Goal: Task Accomplishment & Management: Use online tool/utility

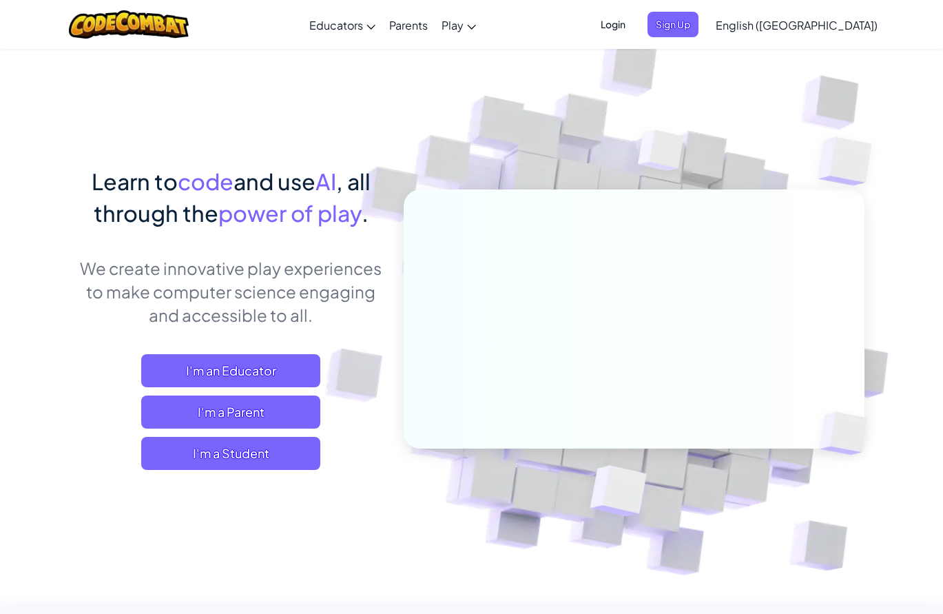
scroll to position [27, 0]
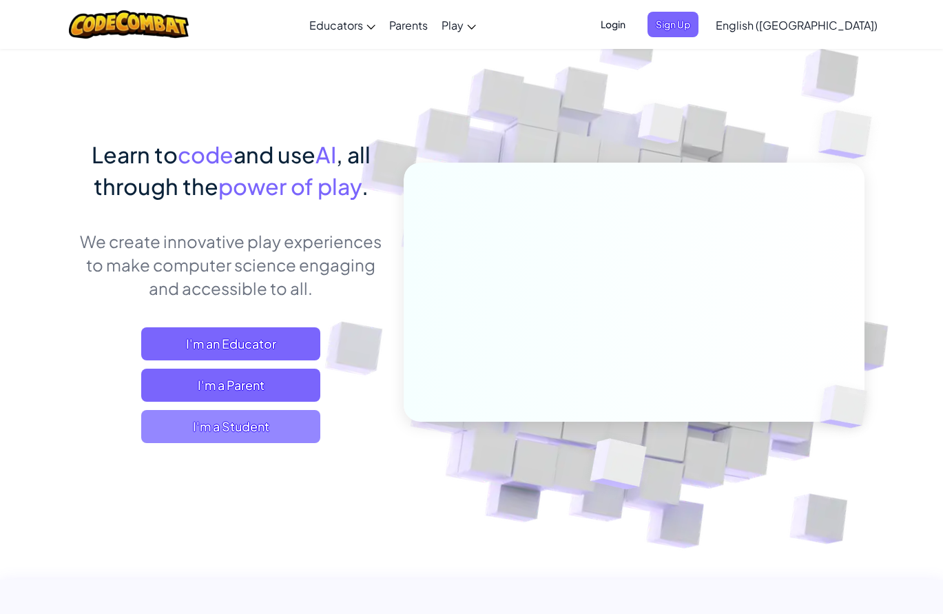
click at [256, 424] on span "I'm a Student" at bounding box center [230, 426] width 179 height 33
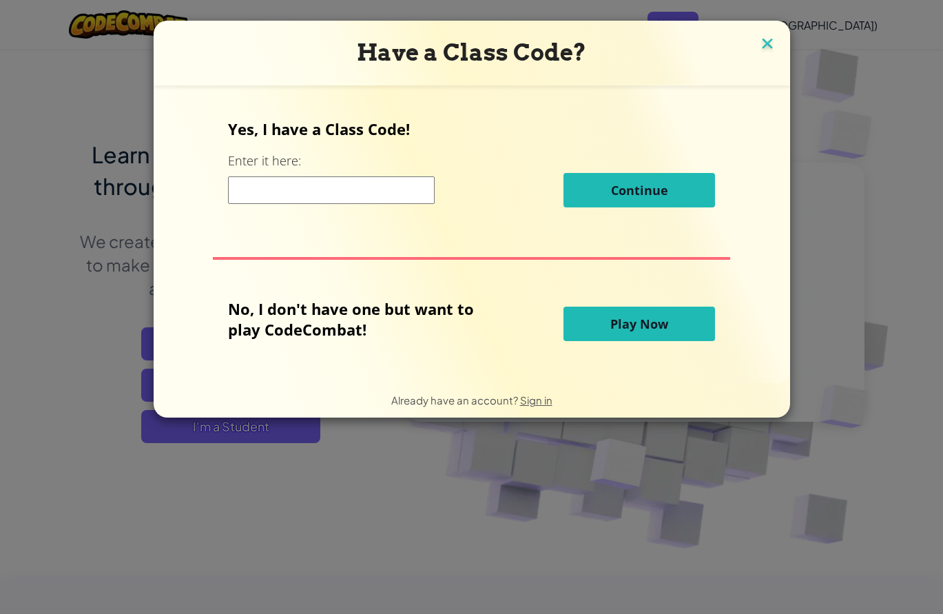
click at [773, 46] on img at bounding box center [767, 44] width 18 height 21
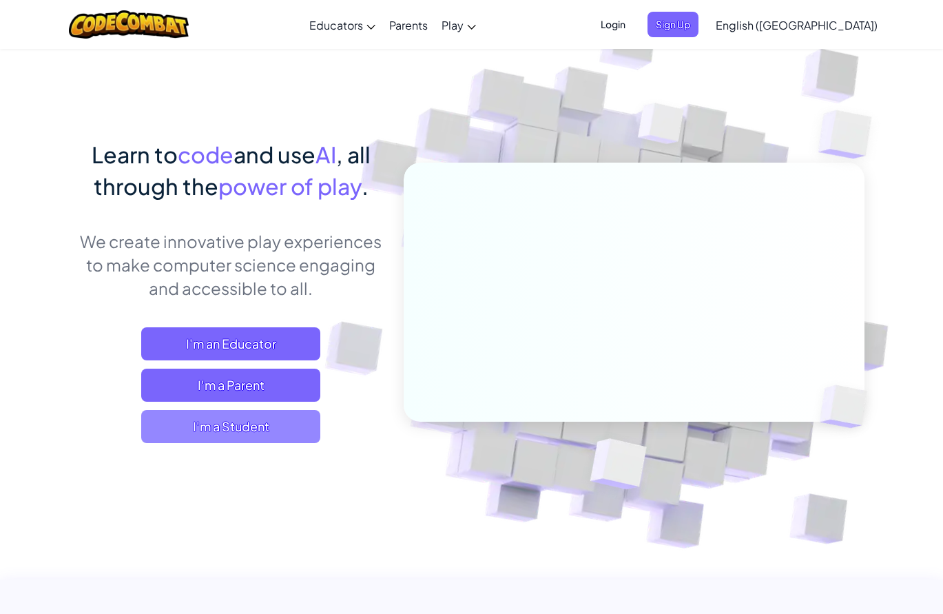
click at [236, 412] on span "I'm a Student" at bounding box center [230, 426] width 179 height 33
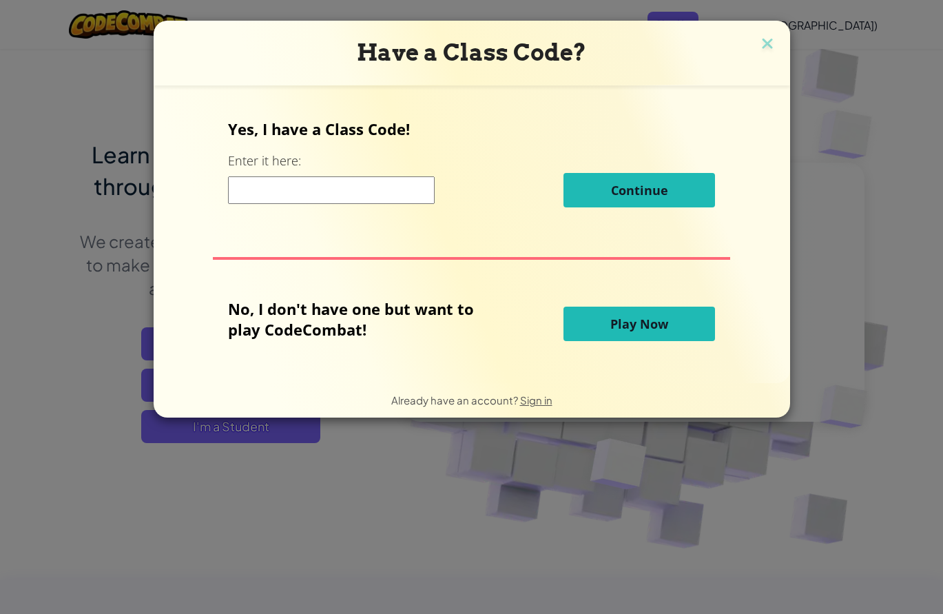
click at [620, 315] on span "Play Now" at bounding box center [639, 323] width 58 height 17
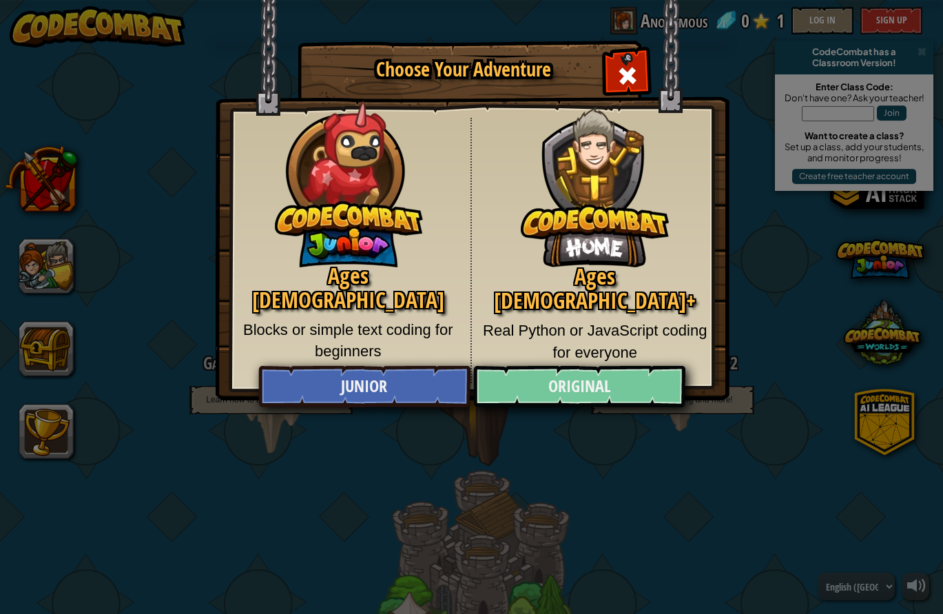
click at [578, 383] on link "Original" at bounding box center [579, 386] width 212 height 41
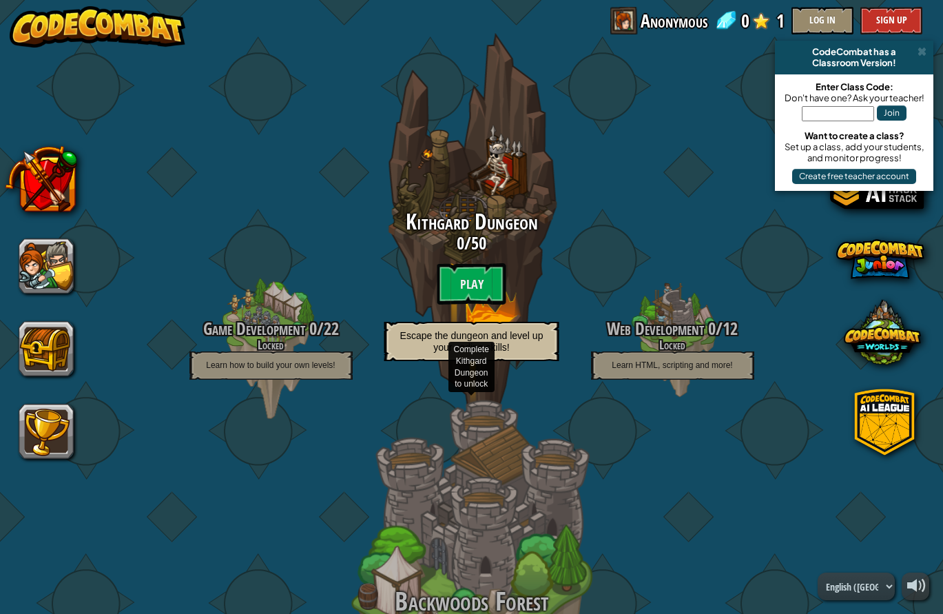
scroll to position [34, 0]
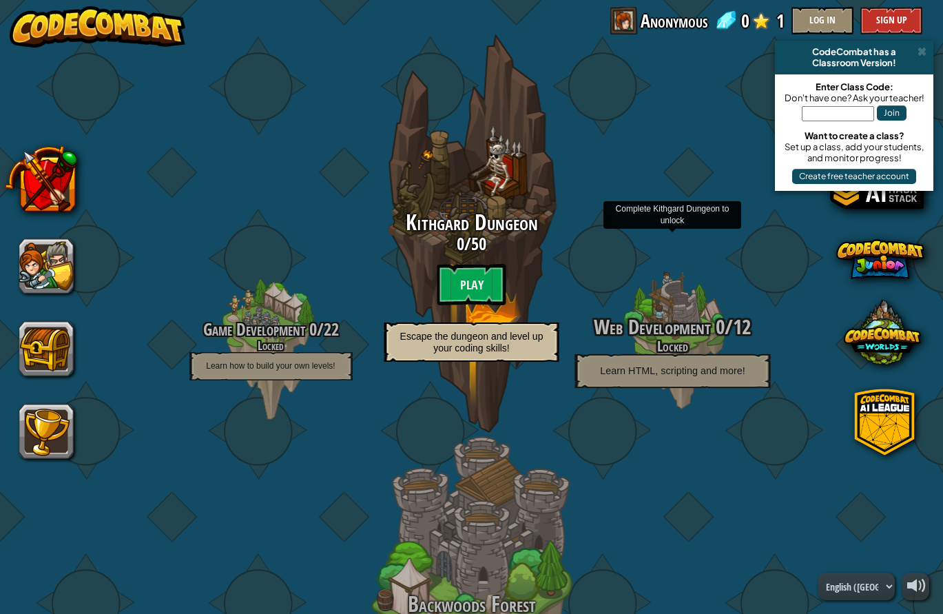
click at [663, 320] on span "Web Development" at bounding box center [652, 327] width 116 height 28
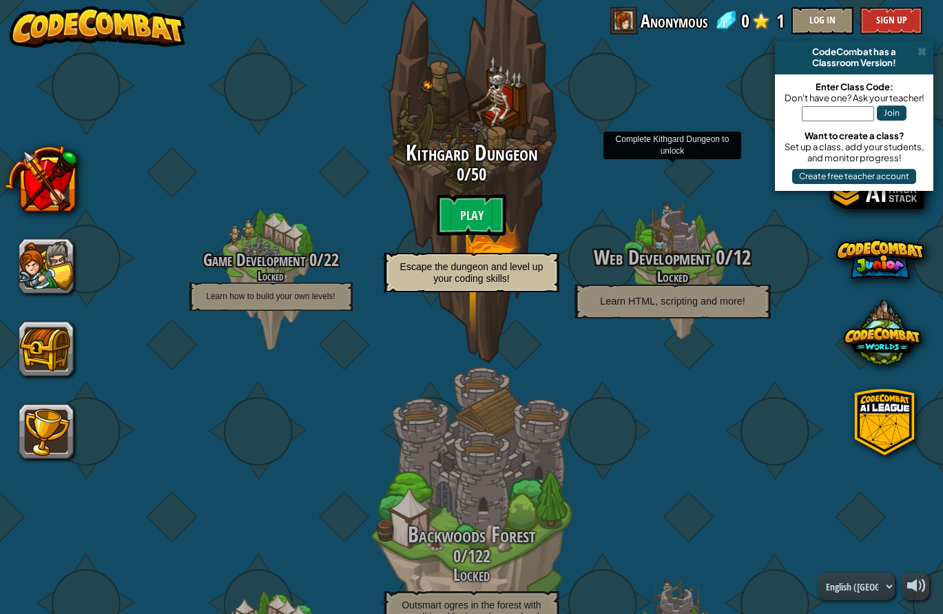
scroll to position [110, 0]
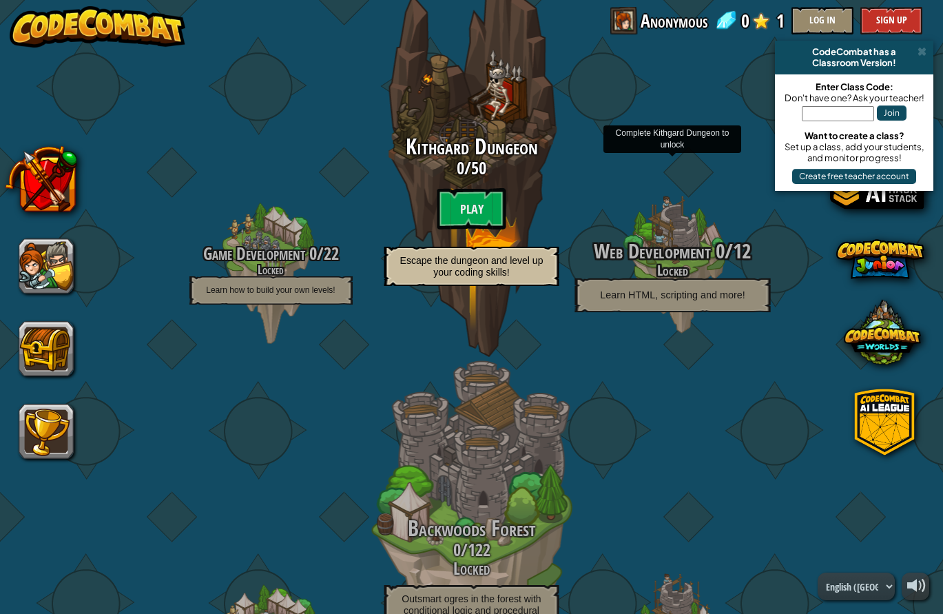
click at [684, 258] on span "Web Development" at bounding box center [652, 251] width 116 height 28
click at [682, 211] on div at bounding box center [672, 266] width 131 height 262
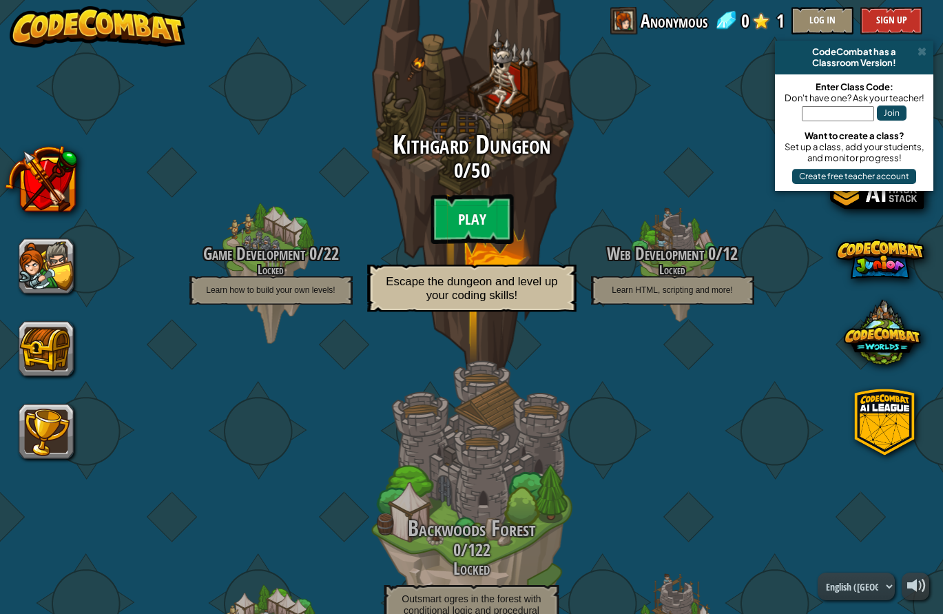
click at [475, 210] on btn "Play" at bounding box center [471, 219] width 83 height 50
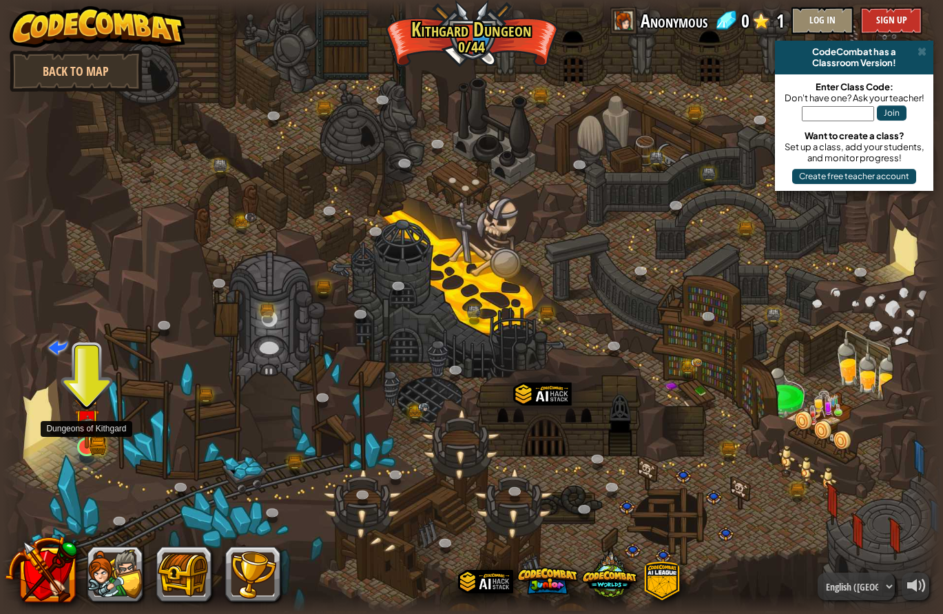
click at [97, 444] on img at bounding box center [86, 421] width 25 height 54
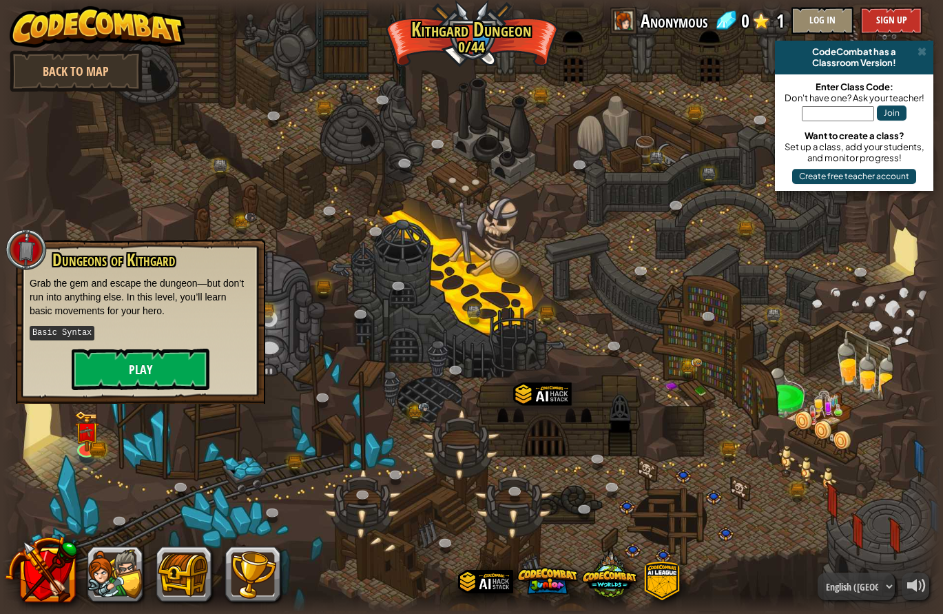
click at [114, 369] on button "Play" at bounding box center [141, 368] width 138 height 41
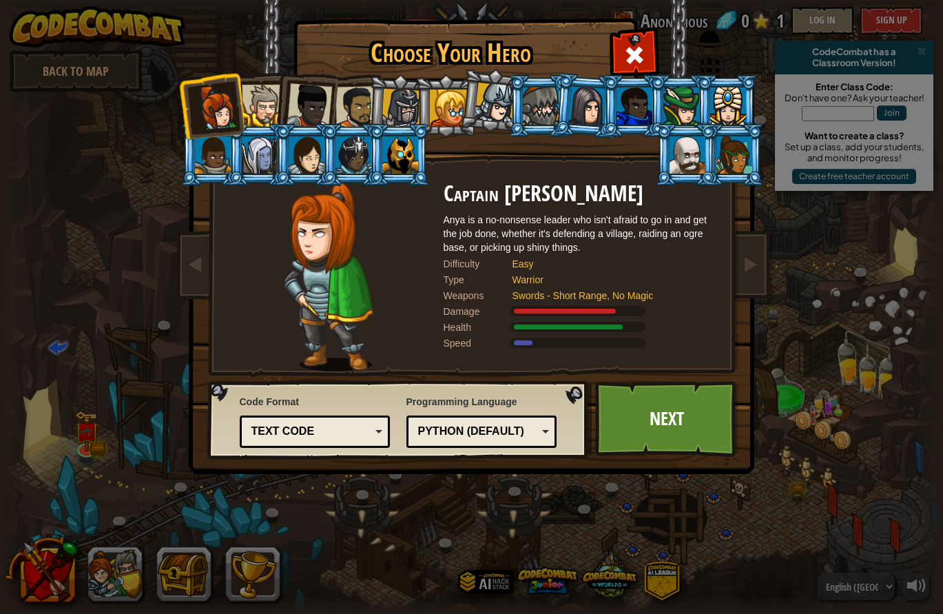
click at [494, 420] on div "Python (Default) JavaScript Lua C++ Java (Experimental) Python (Default)" at bounding box center [481, 431] width 151 height 32
click at [354, 430] on div "Text code" at bounding box center [310, 432] width 119 height 16
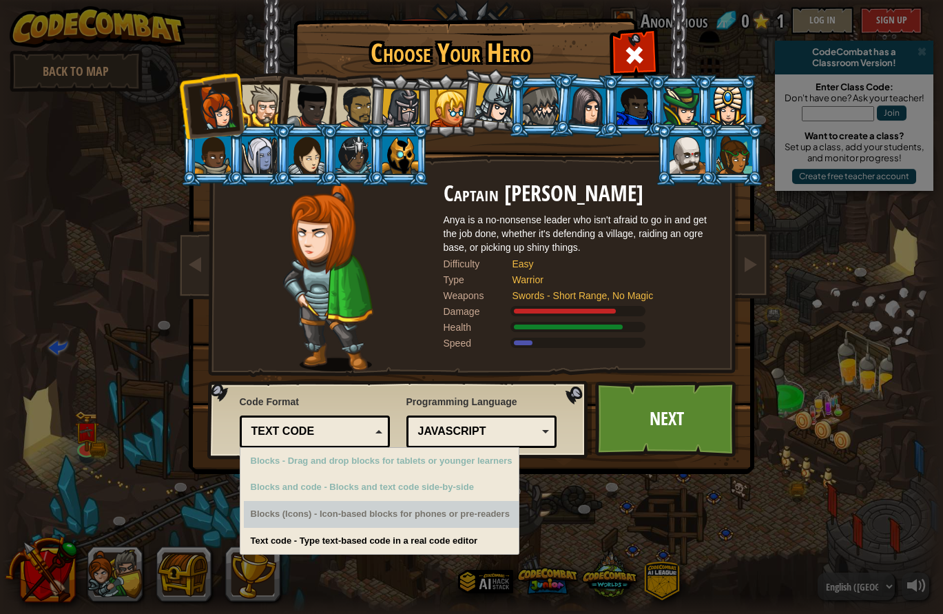
click at [686, 525] on div "Choose Your Hero 0 Captain [PERSON_NAME] is a no-nonsense leader who isn't afra…" at bounding box center [471, 307] width 943 height 614
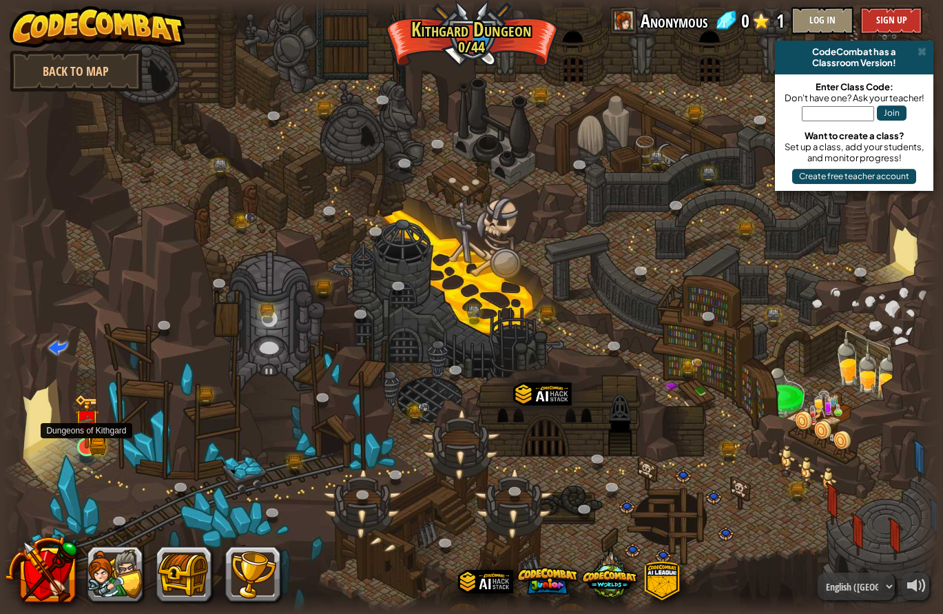
click at [81, 441] on img at bounding box center [86, 421] width 25 height 54
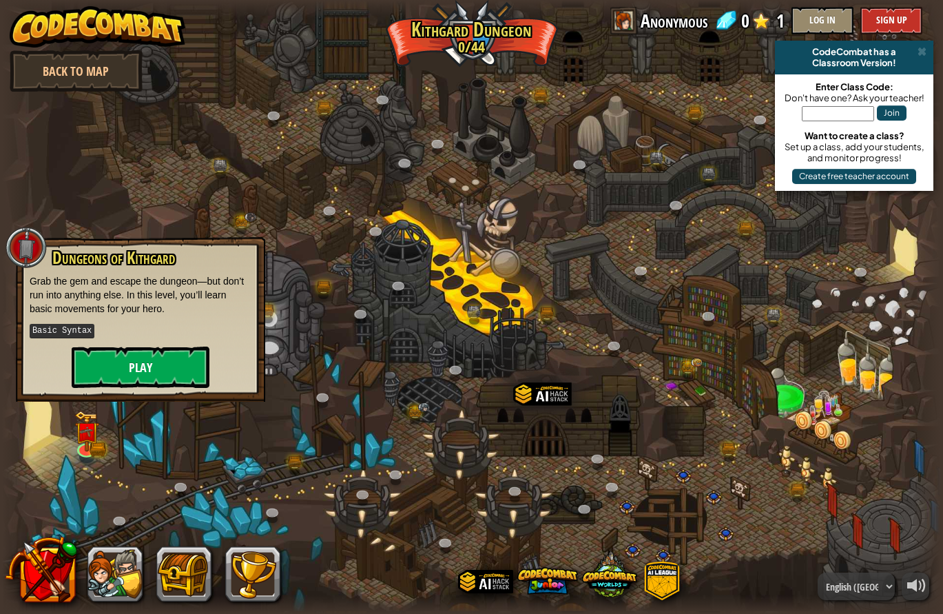
click at [149, 366] on button "Play" at bounding box center [141, 366] width 138 height 41
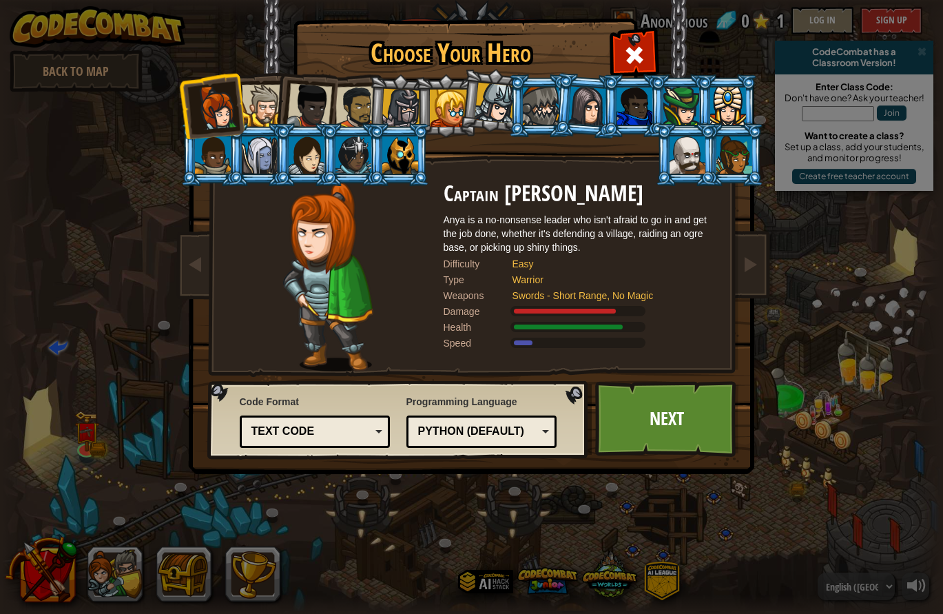
click at [514, 439] on div "Python (Default)" at bounding box center [481, 431] width 133 height 21
click at [724, 404] on link "Next" at bounding box center [667, 419] width 144 height 76
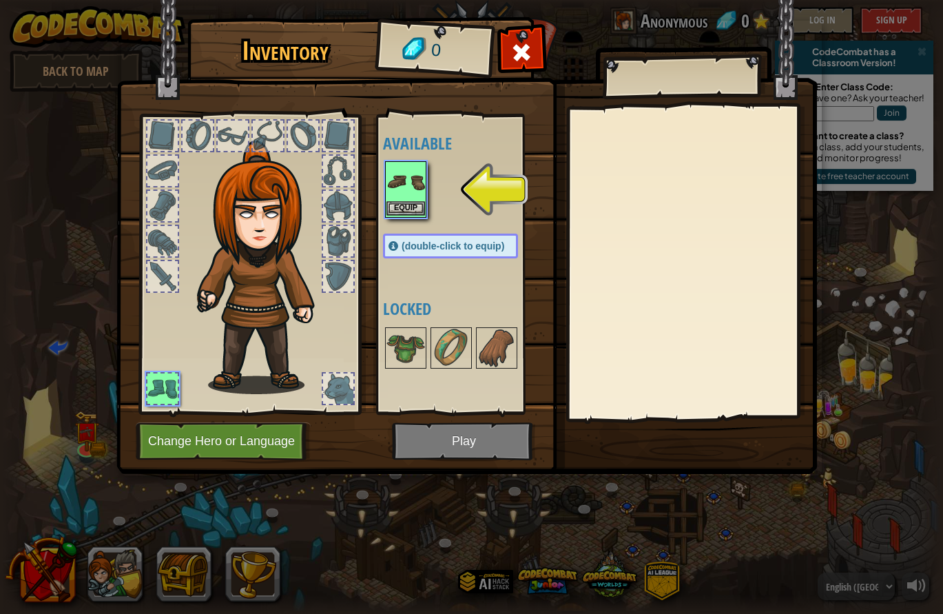
click at [411, 209] on button "Equip" at bounding box center [405, 208] width 39 height 14
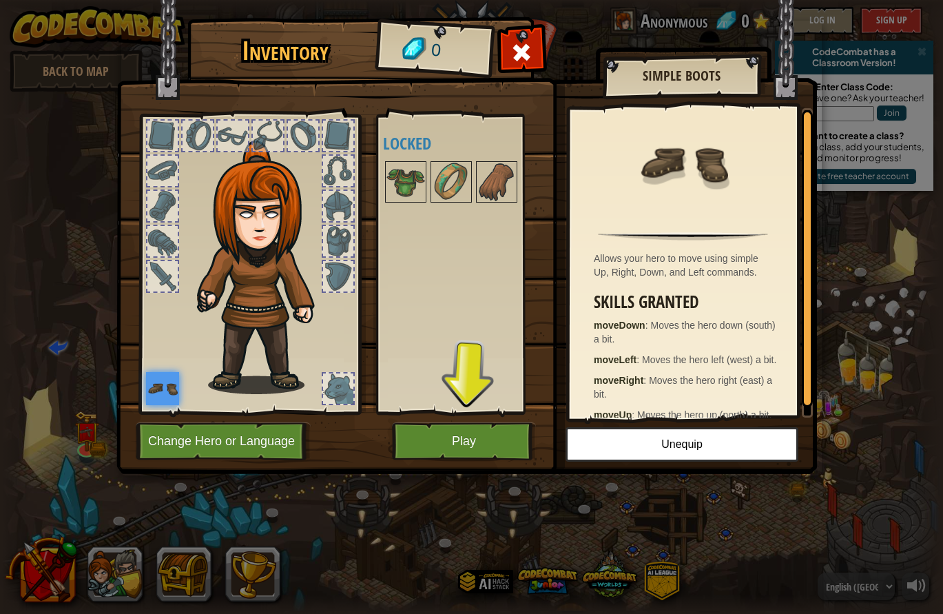
click at [450, 454] on button "Play" at bounding box center [464, 441] width 144 height 38
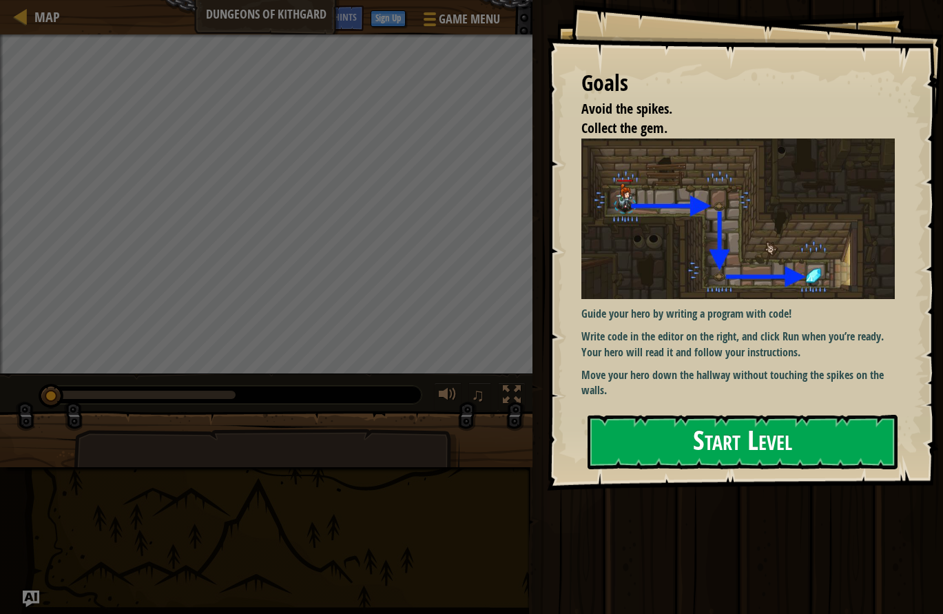
click at [666, 436] on button "Start Level" at bounding box center [742, 442] width 311 height 54
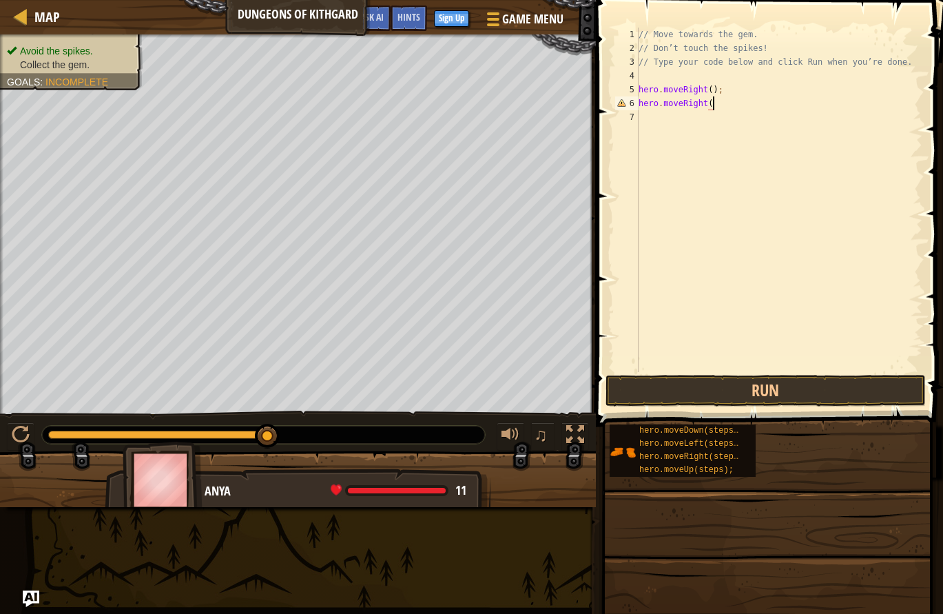
scroll to position [6, 6]
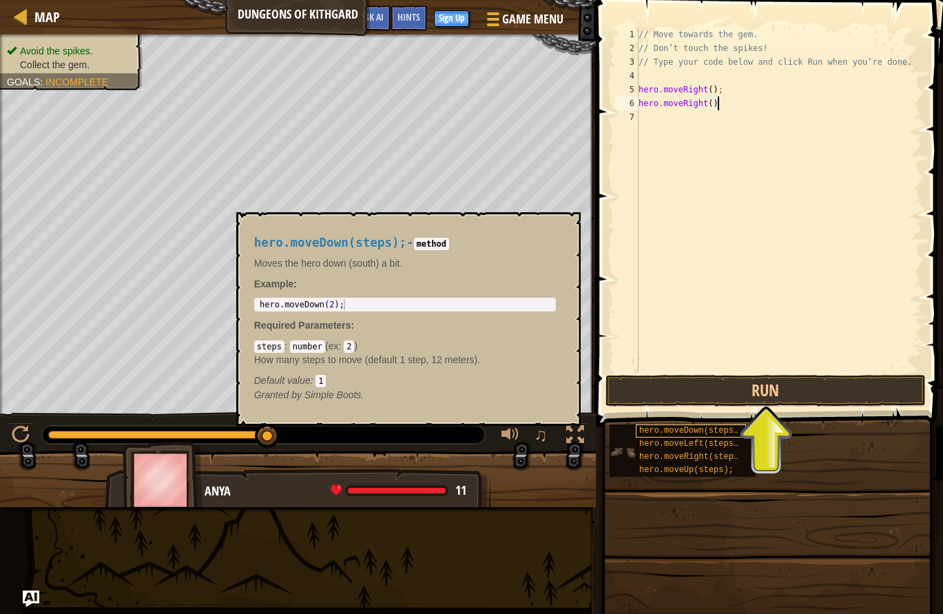
click at [711, 430] on span "hero.moveDown(steps);" at bounding box center [691, 431] width 104 height 10
click at [563, 233] on button "×" at bounding box center [564, 227] width 11 height 19
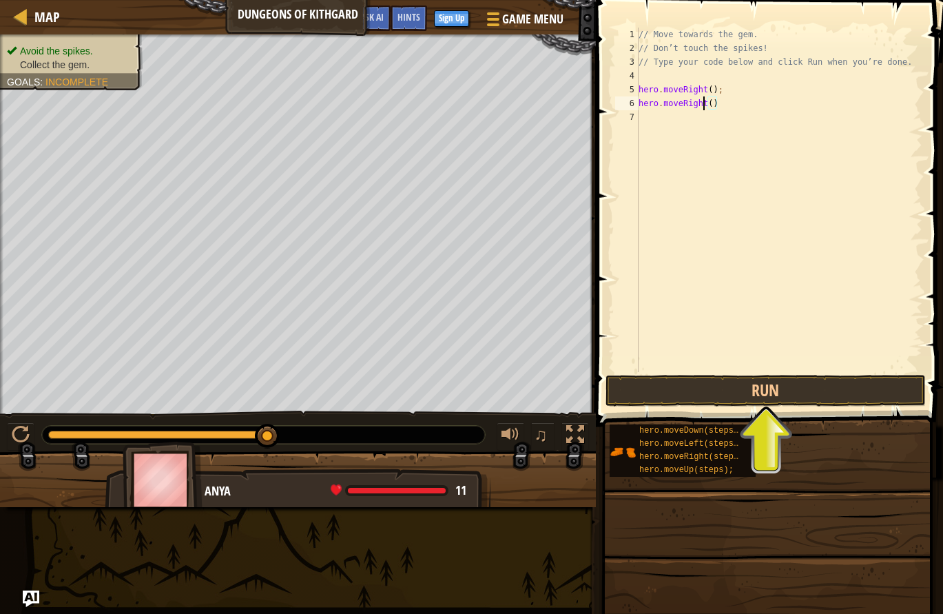
click at [704, 103] on div "// Move towards the gem. // Don’t touch the spikes! // Type your code below and…" at bounding box center [779, 214] width 286 height 372
click at [710, 103] on div "// Move towards the gem. // Don’t touch the spikes! // Type your code below and…" at bounding box center [779, 214] width 286 height 372
type textarea "hero.moveDown(1);"
click at [690, 382] on button "Run" at bounding box center [765, 391] width 321 height 32
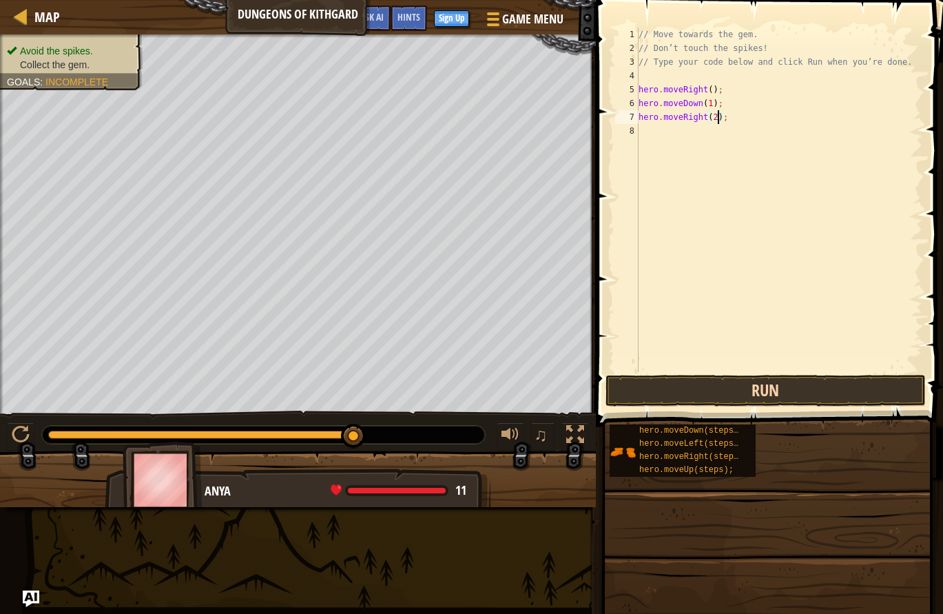
type textarea "hero.moveRight(2);"
click at [767, 375] on button "Run" at bounding box center [765, 391] width 321 height 32
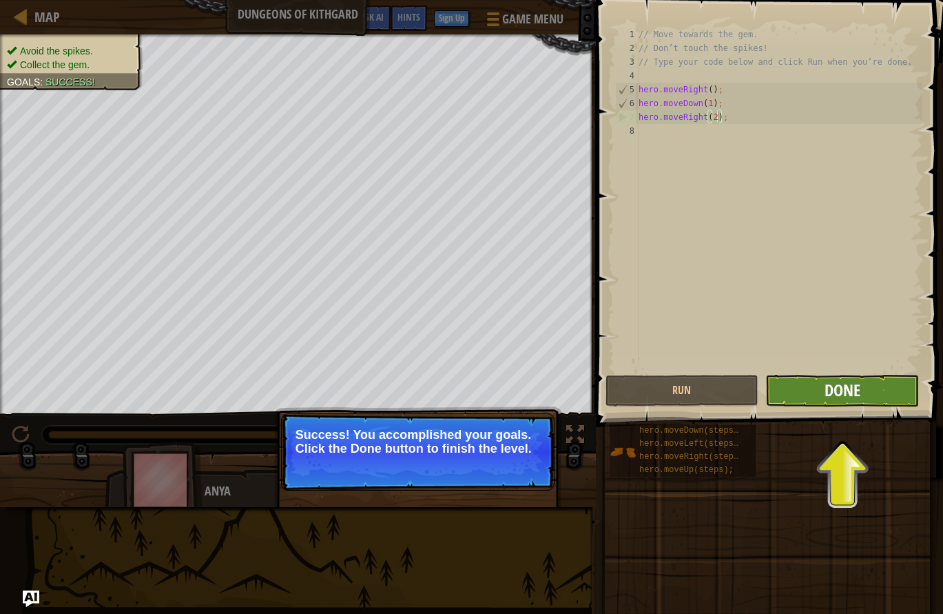
click at [838, 382] on span "Done" at bounding box center [842, 390] width 36 height 22
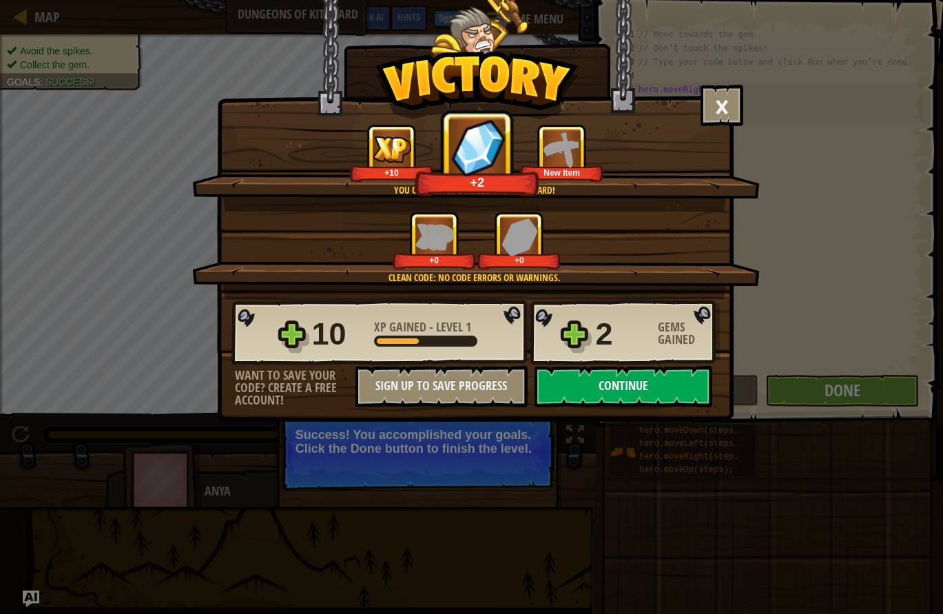
click at [652, 389] on button "Continue" at bounding box center [623, 386] width 178 height 41
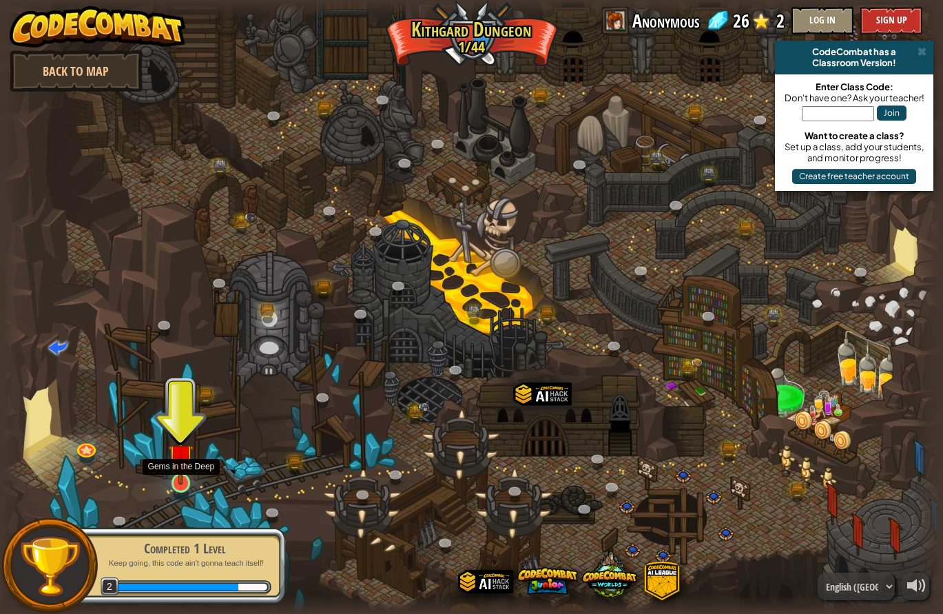
click at [181, 470] on img at bounding box center [180, 456] width 25 height 57
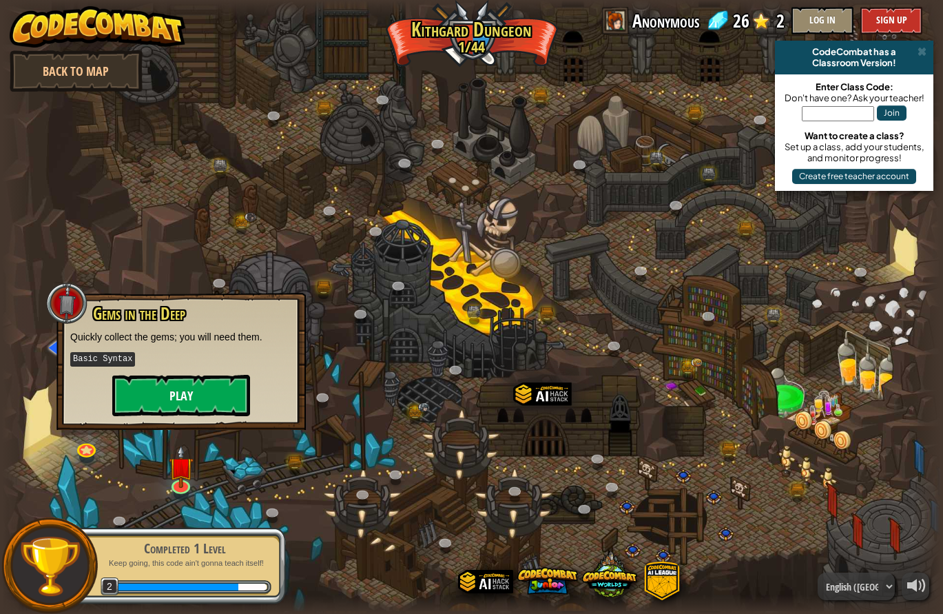
click at [202, 393] on button "Play" at bounding box center [181, 395] width 138 height 41
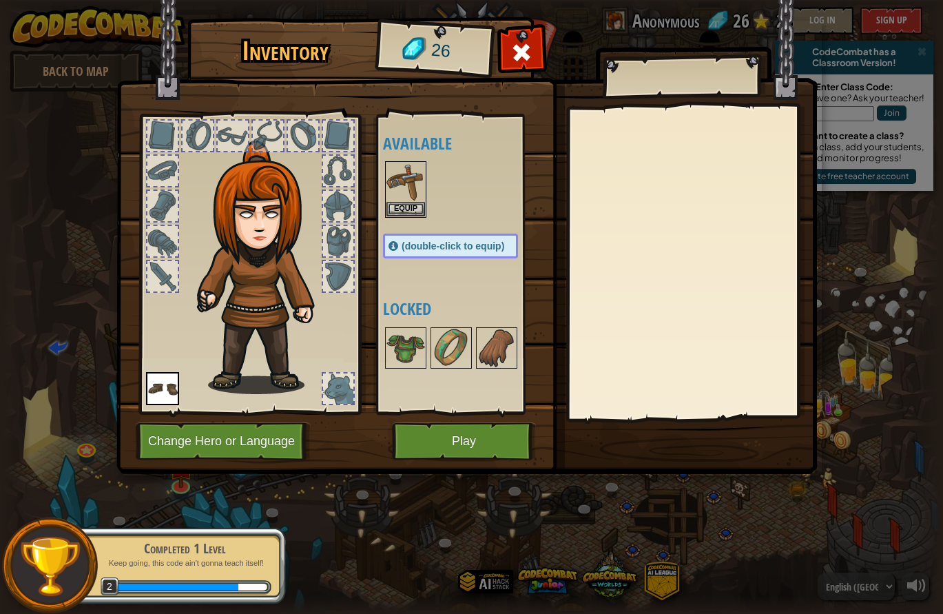
click at [450, 431] on button "Play" at bounding box center [464, 441] width 144 height 38
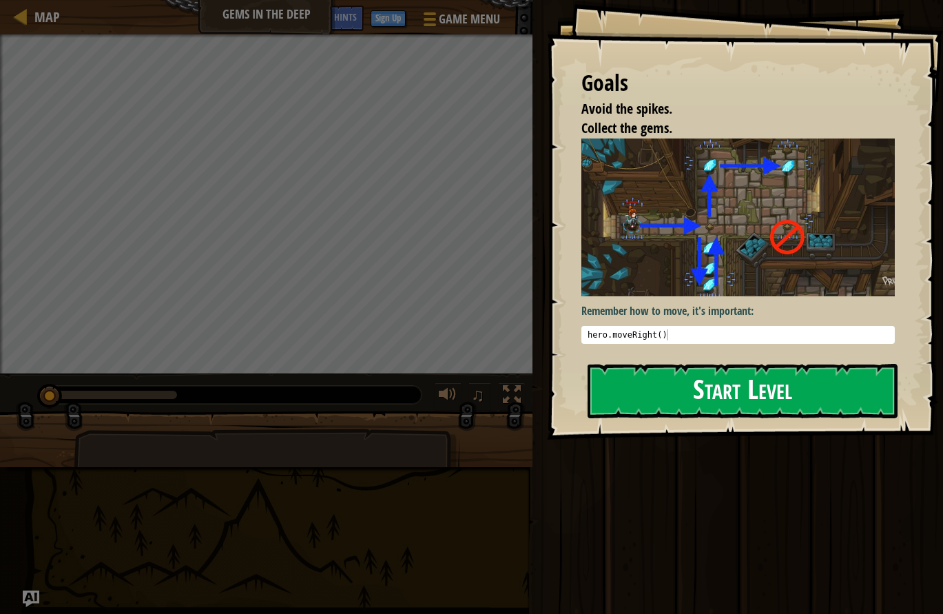
click at [658, 374] on button "Start Level" at bounding box center [742, 391] width 311 height 54
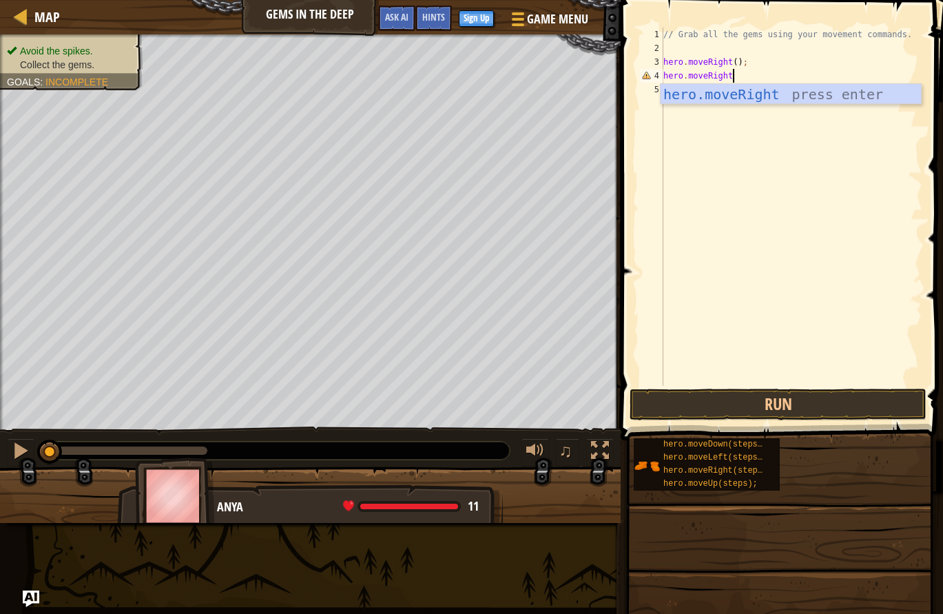
scroll to position [6, 6]
type textarea "hero.moveRight();"
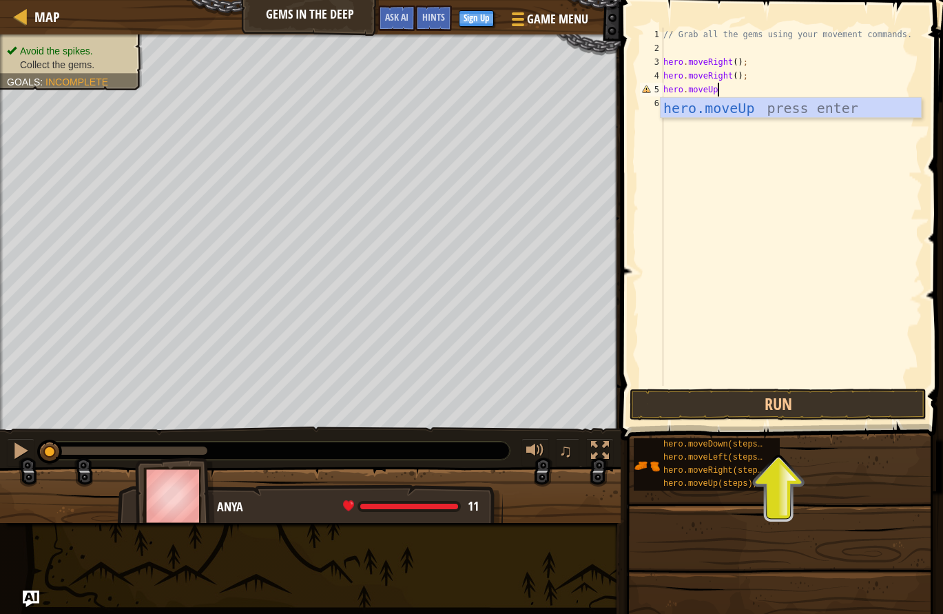
scroll to position [6, 4]
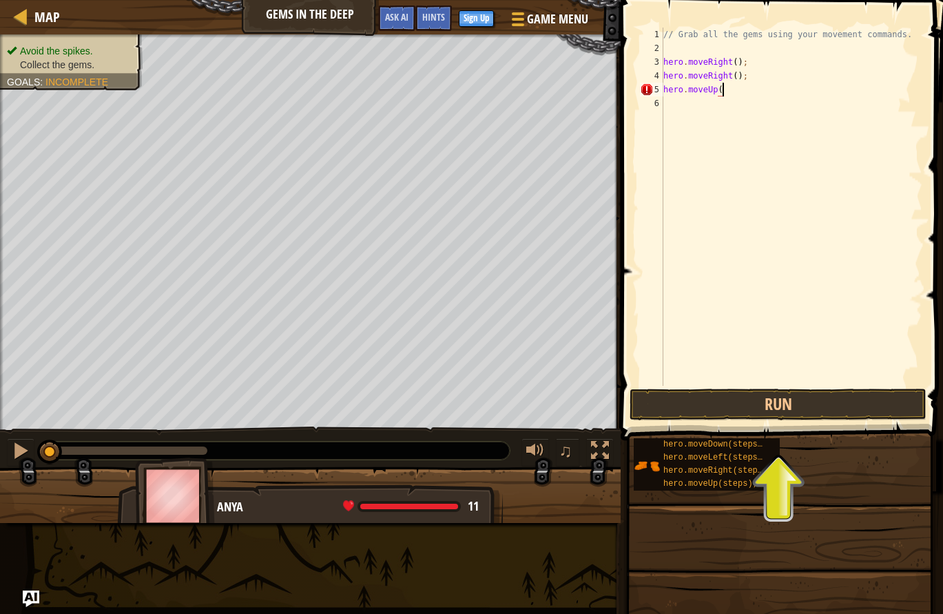
type textarea "hero.moveUp()"
type textarea "hero.moveUp();"
click at [842, 395] on button "Run" at bounding box center [777, 404] width 297 height 32
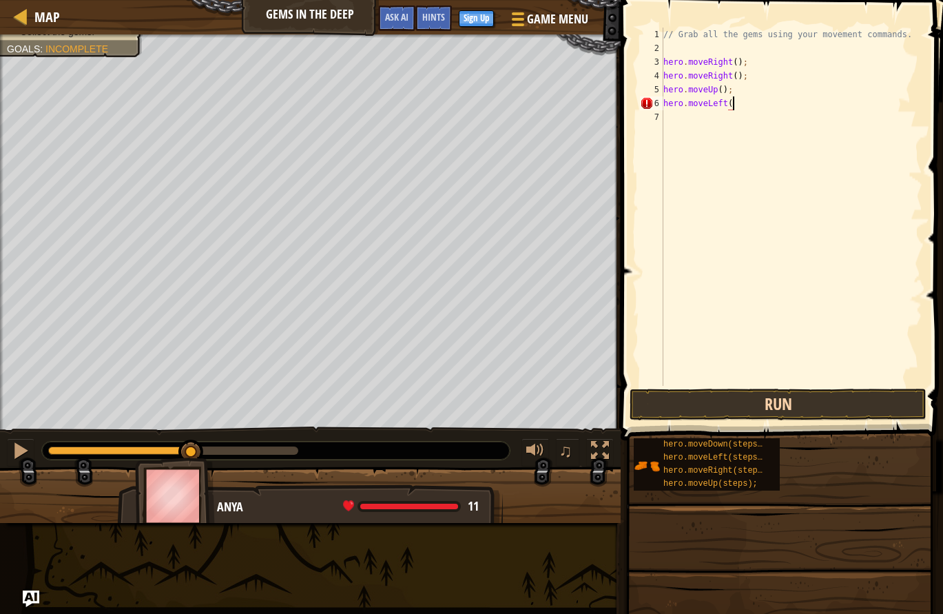
scroll to position [6, 6]
type textarea "hero.moveLeft();"
click at [738, 404] on button "Run" at bounding box center [777, 404] width 297 height 32
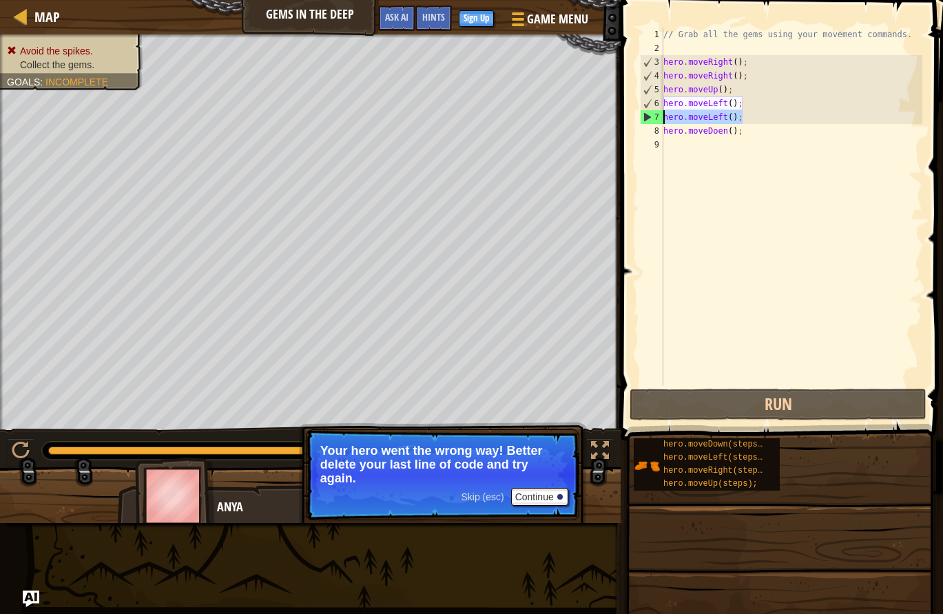
drag, startPoint x: 748, startPoint y: 118, endPoint x: 642, endPoint y: 116, distance: 106.1
click at [642, 116] on div "hero.moveDoen(); 1 2 3 4 5 6 7 8 9 // Grab all the gems using your movement com…" at bounding box center [779, 207] width 285 height 358
type textarea "hero.moveLeft();"
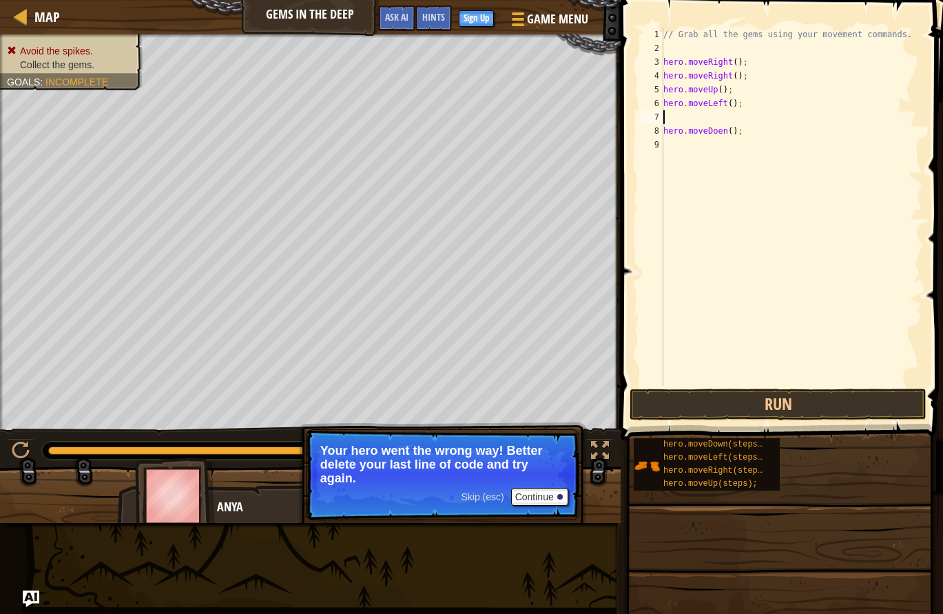
click at [746, 387] on span at bounding box center [782, 200] width 333 height 481
click at [740, 400] on button "Run" at bounding box center [777, 404] width 297 height 32
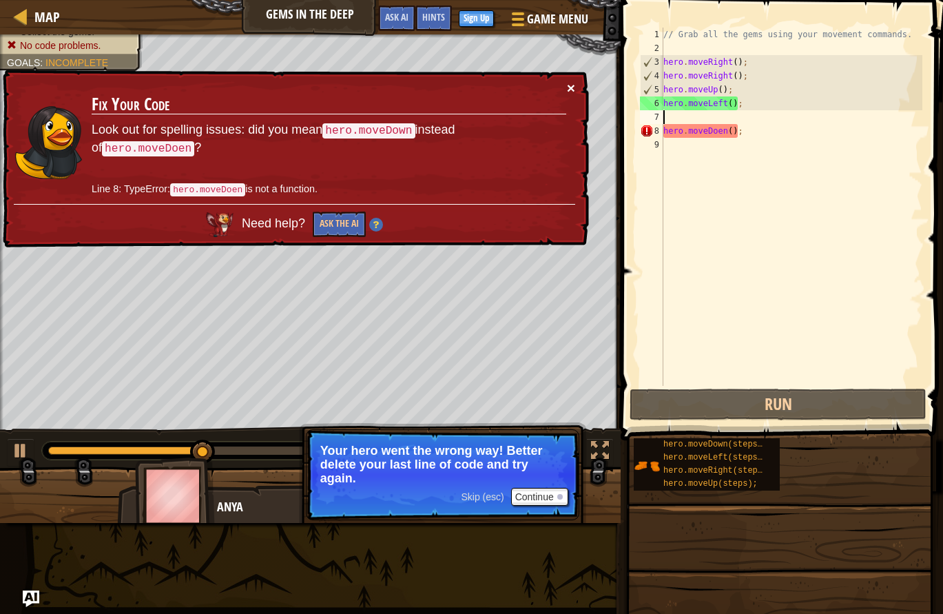
click at [573, 92] on button "×" at bounding box center [571, 88] width 8 height 14
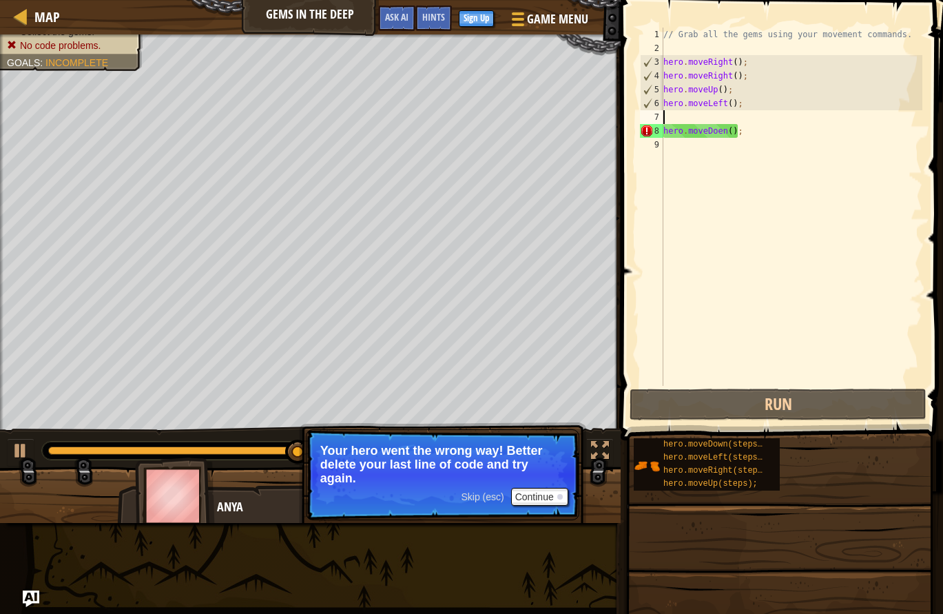
click at [721, 129] on div "// Grab all the gems using your movement commands. hero . moveRight ( ) ; hero …" at bounding box center [791, 221] width 262 height 386
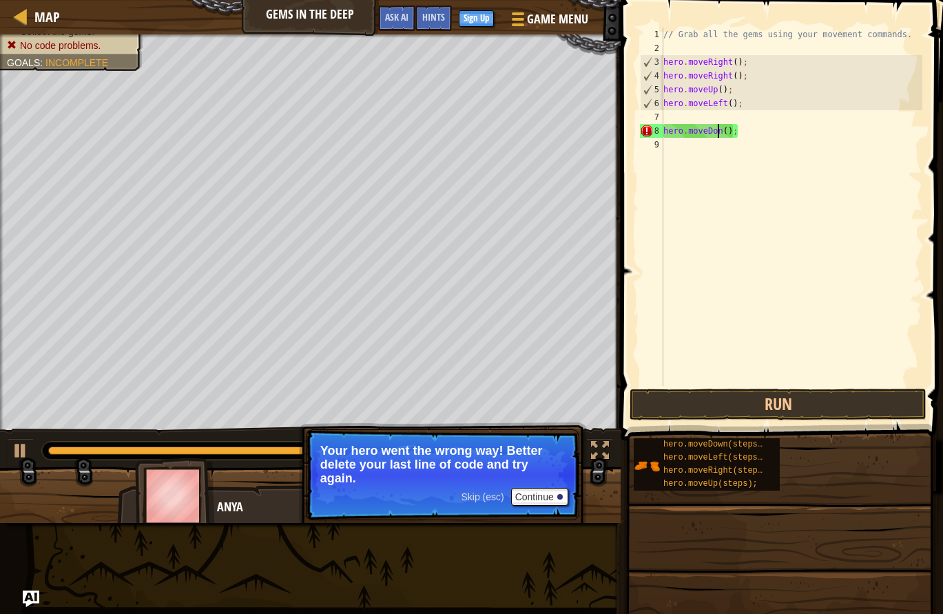
scroll to position [6, 5]
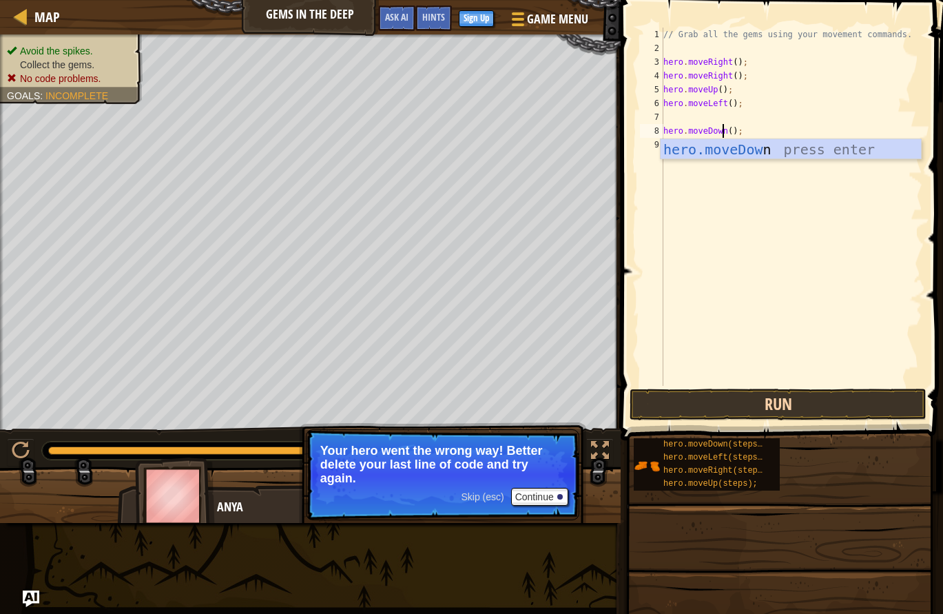
click at [738, 408] on button "Run" at bounding box center [777, 404] width 297 height 32
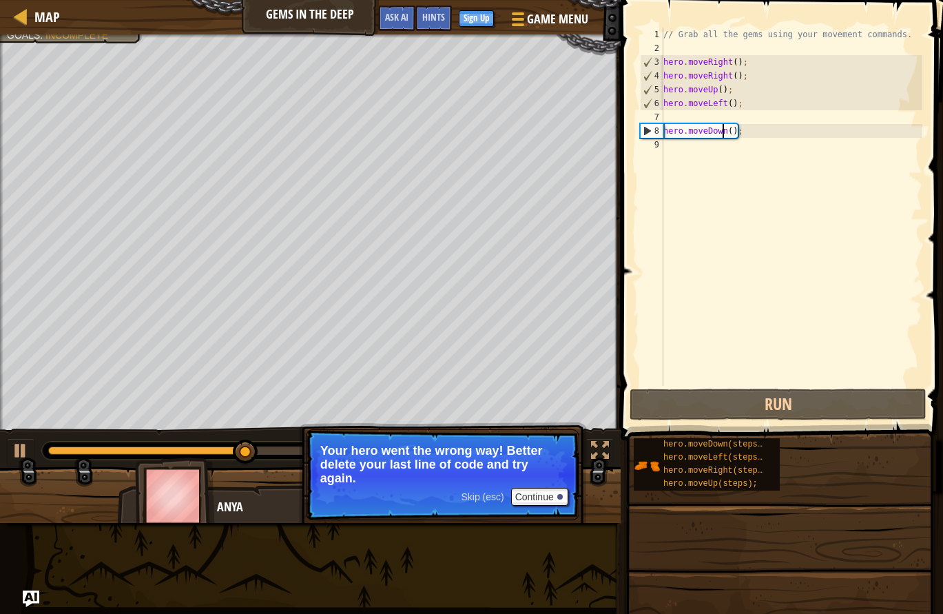
click at [733, 128] on div "// Grab all the gems using your movement commands. hero . moveRight ( ) ; hero …" at bounding box center [791, 221] width 262 height 386
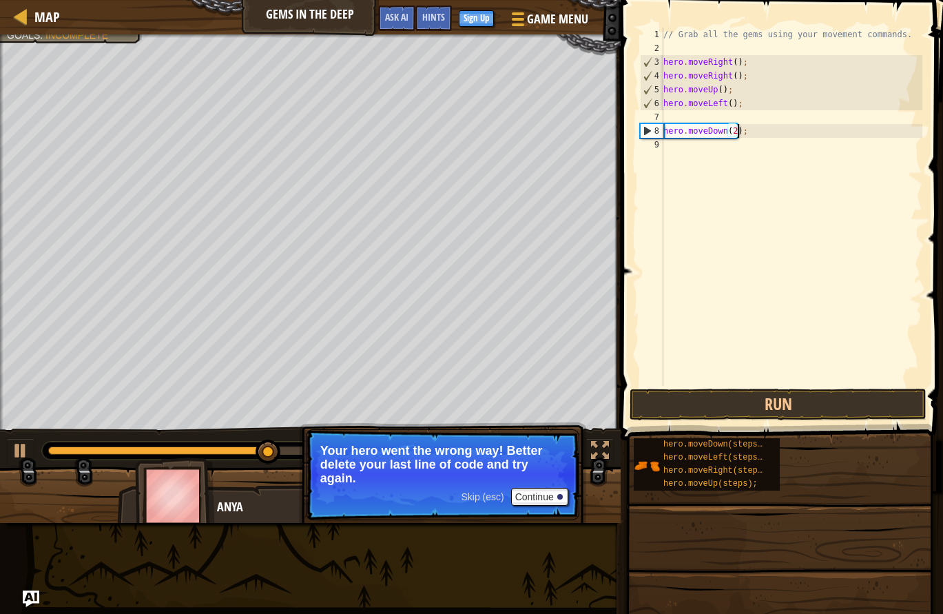
scroll to position [6, 6]
type textarea "hero.moveDown(2);"
click at [729, 416] on button "Run" at bounding box center [777, 404] width 297 height 32
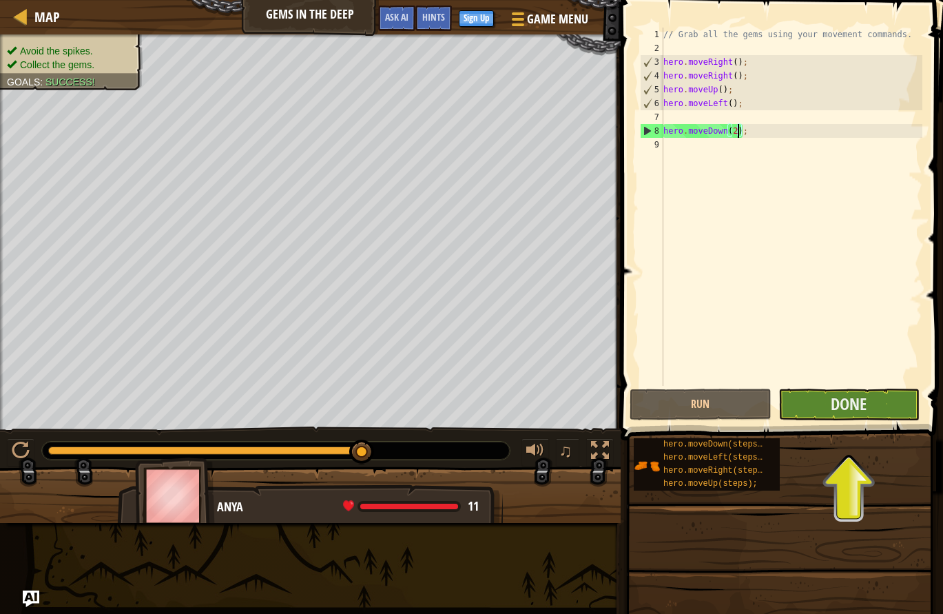
click at [839, 419] on button "Done" at bounding box center [848, 404] width 141 height 32
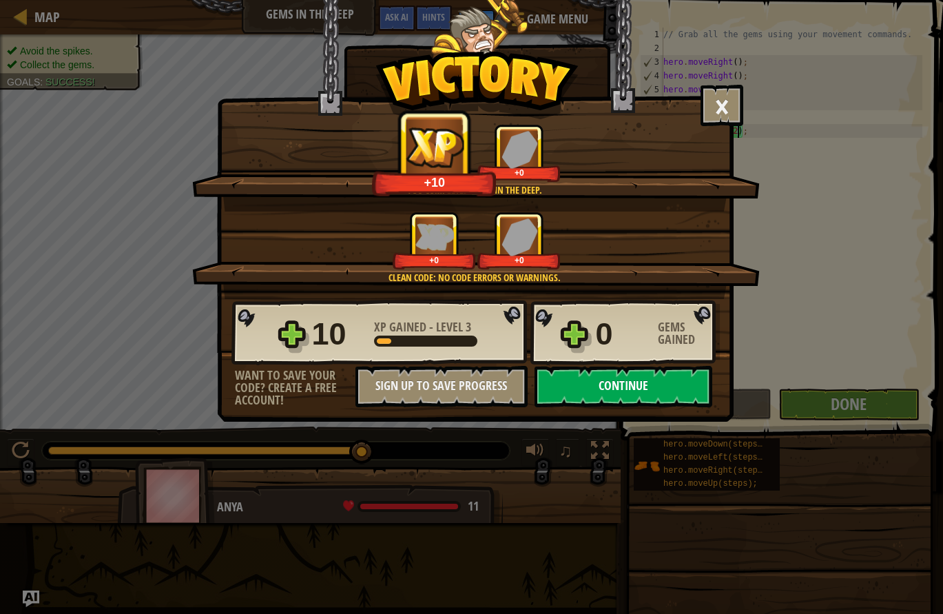
click at [608, 395] on button "Continue" at bounding box center [623, 386] width 178 height 41
